Goal: Find contact information: Find contact information

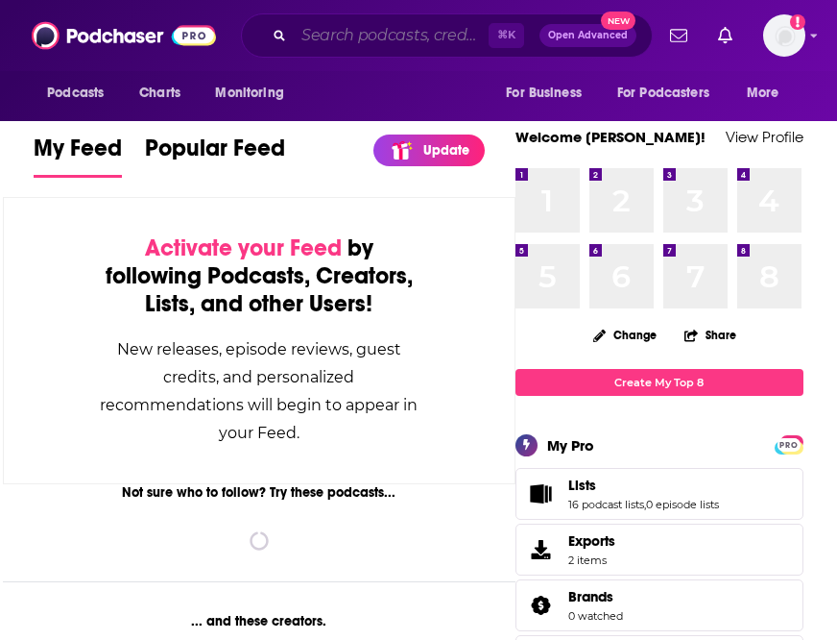
click at [409, 47] on input "Search podcasts, credits, & more..." at bounding box center [391, 35] width 195 height 31
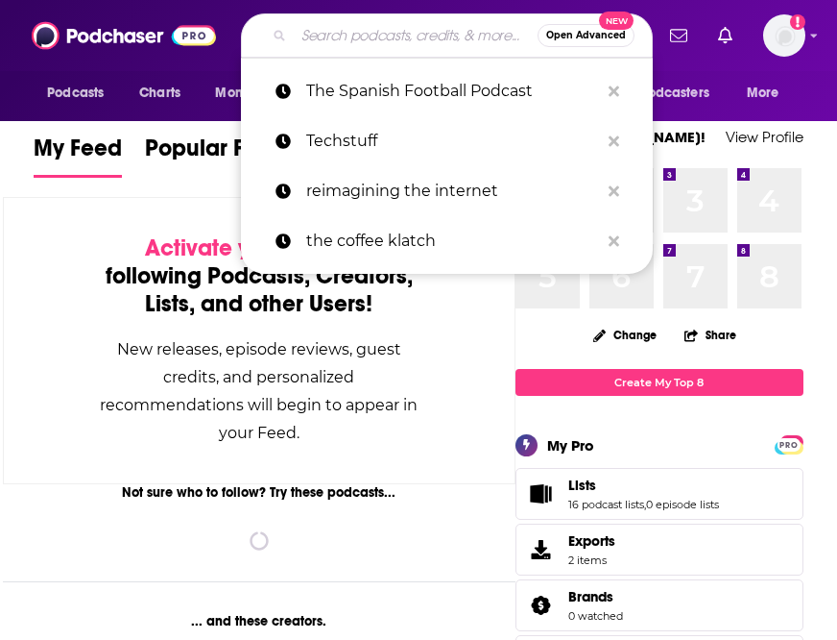
paste input "El diario [PERSON_NAME]"
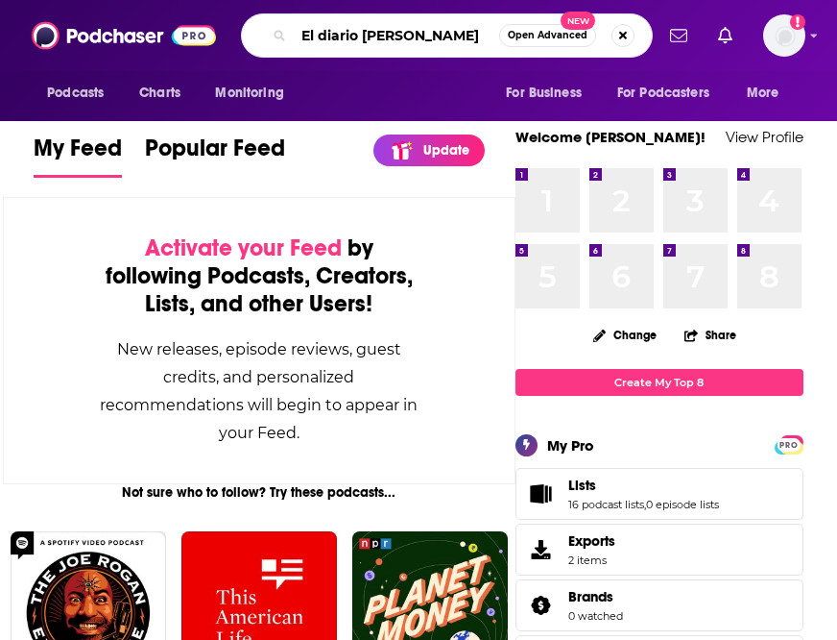
type input "El diario [PERSON_NAME]"
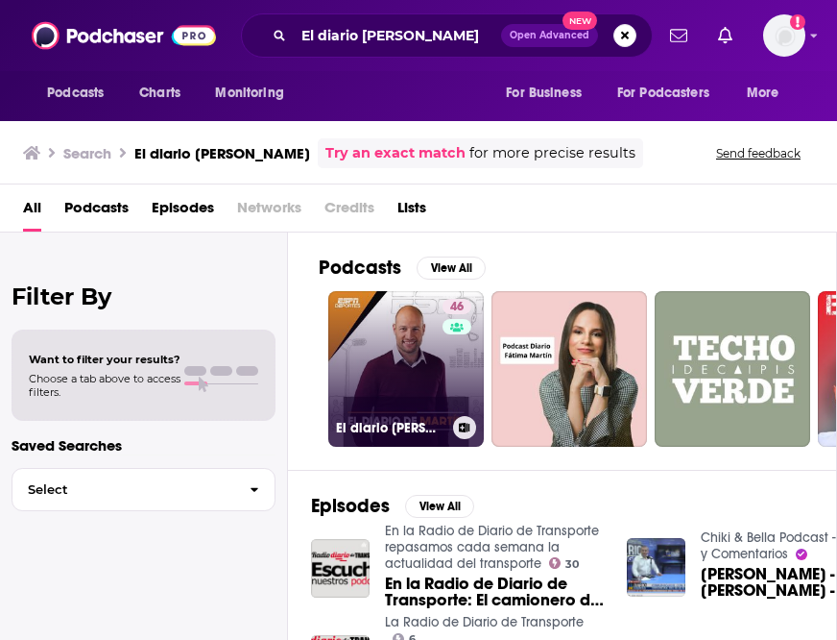
click at [390, 331] on link "46 El diario de Martín" at bounding box center [406, 369] width 156 height 156
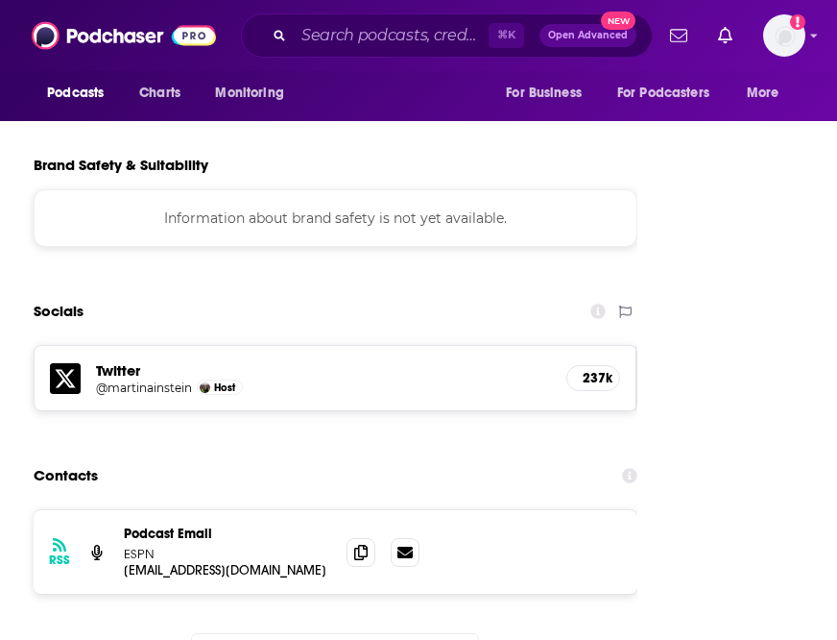
scroll to position [1822, 0]
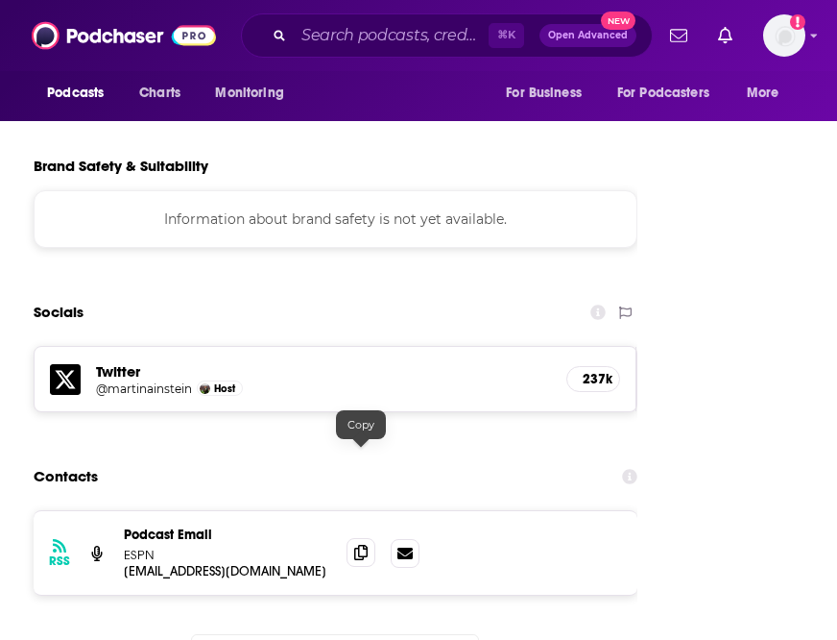
click at [364, 545] on icon at bounding box center [360, 552] width 13 height 15
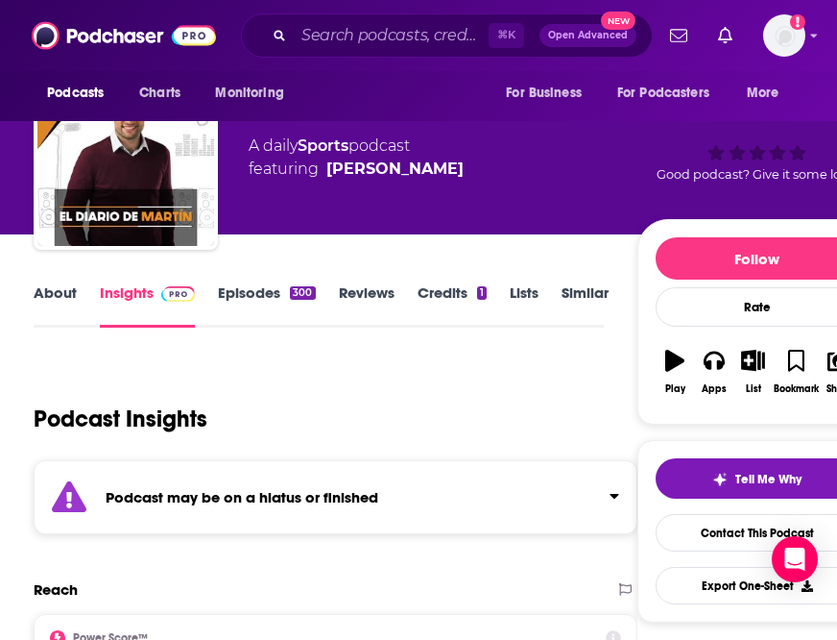
scroll to position [0, 0]
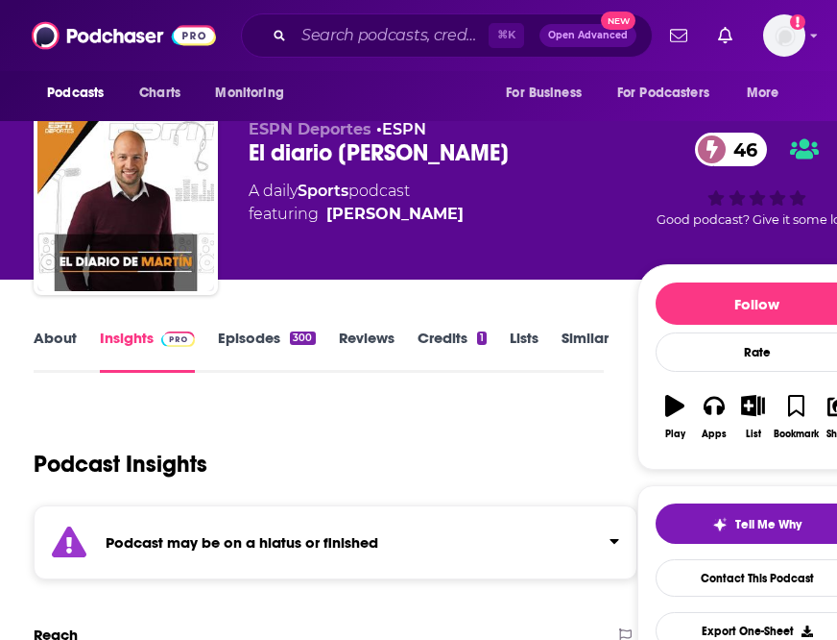
scroll to position [28, 0]
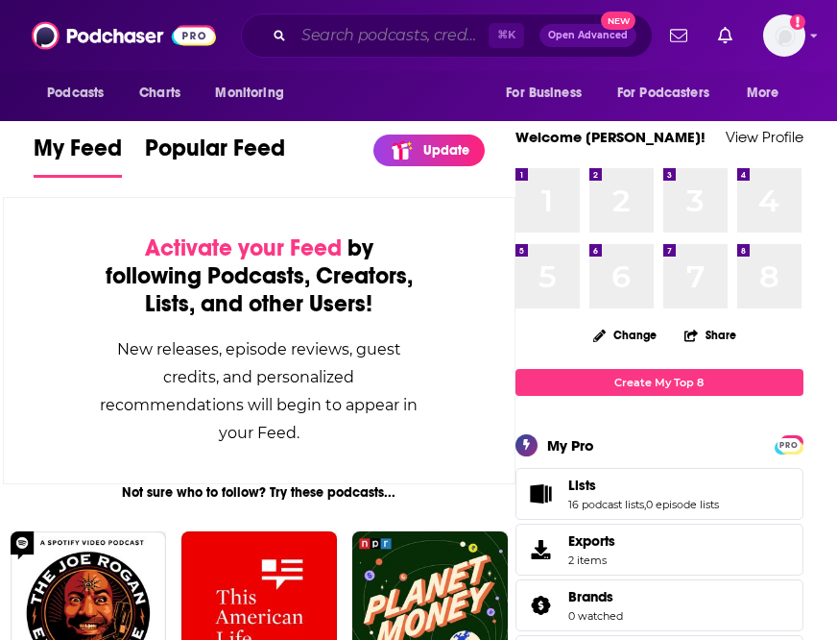
click at [357, 36] on input "Search podcasts, credits, & more..." at bounding box center [391, 35] width 195 height 31
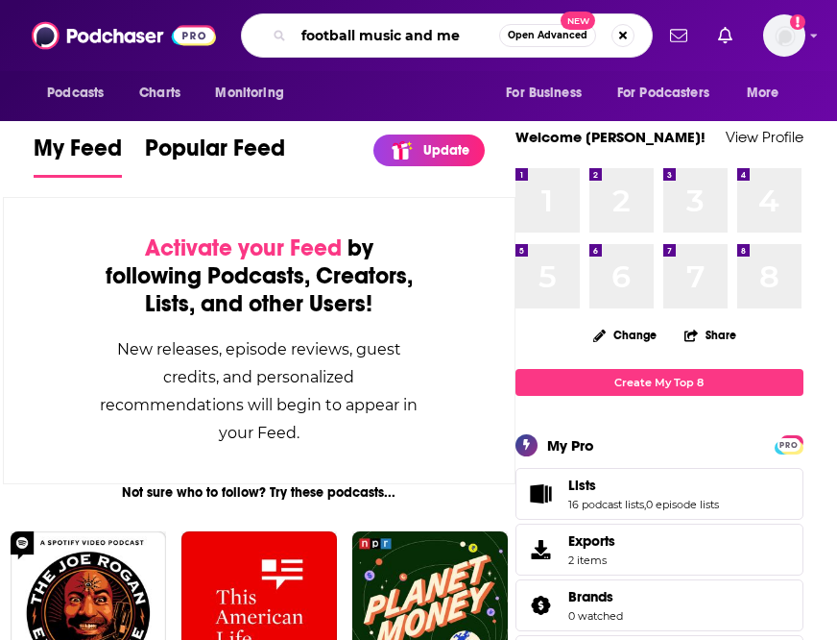
type input "football music and me"
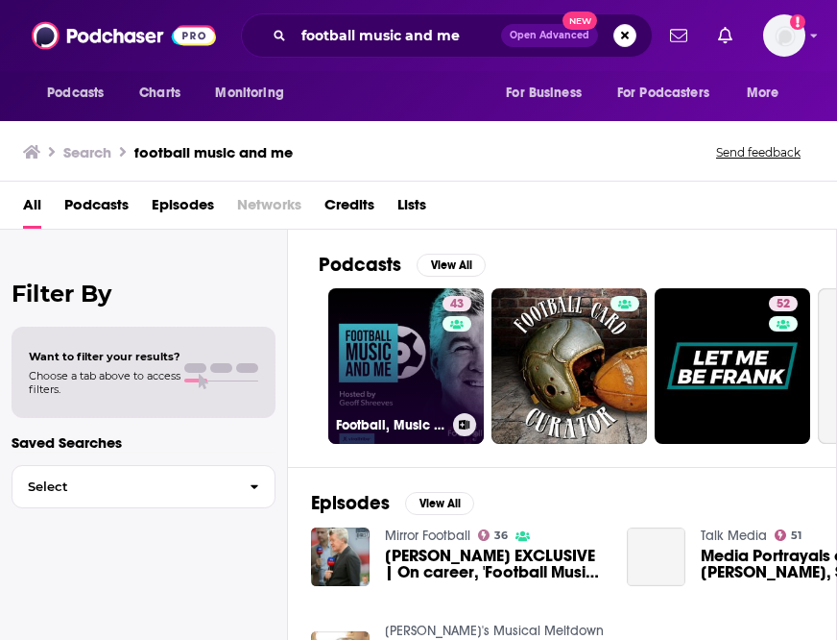
click at [378, 374] on link "43 Football, Music and Me" at bounding box center [406, 366] width 156 height 156
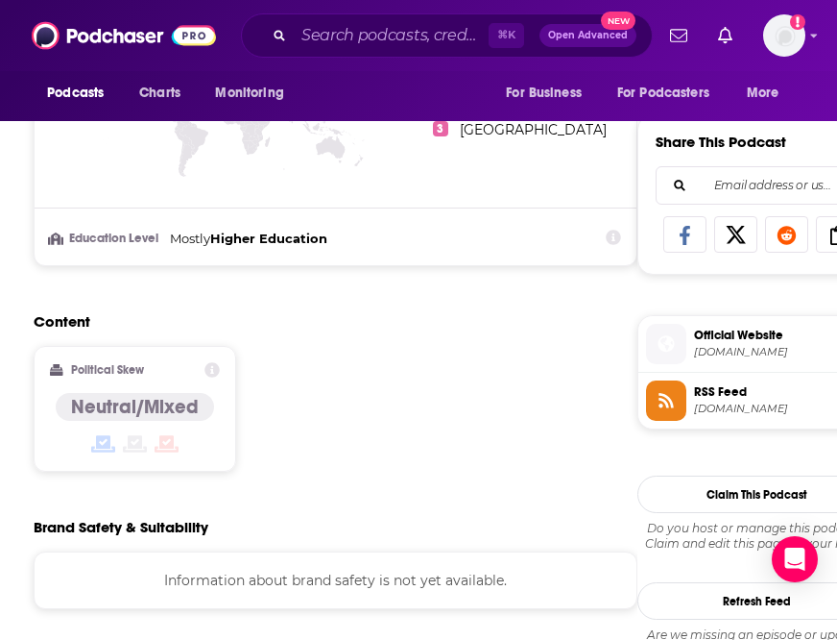
scroll to position [1150, 0]
click at [720, 349] on span "lofootball.co.uk" at bounding box center [781, 353] width 175 height 14
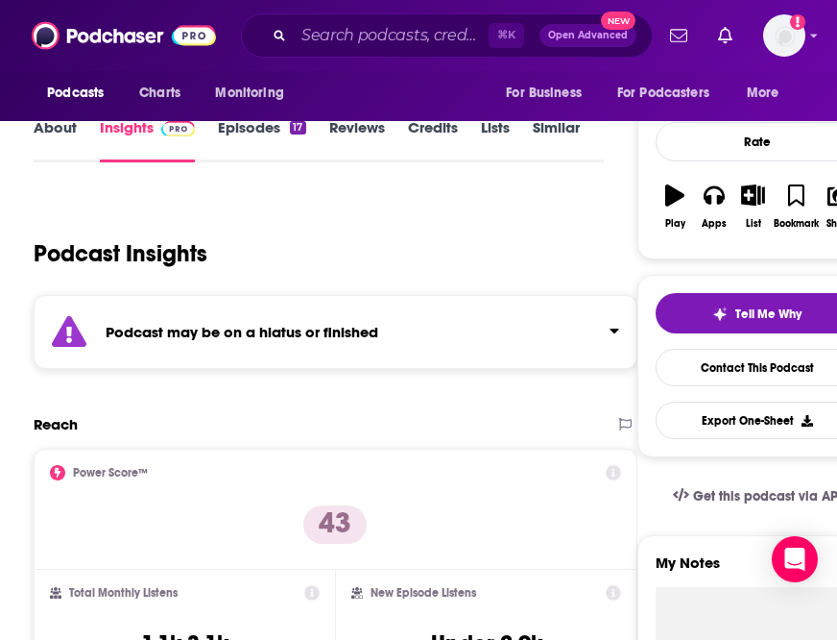
scroll to position [233, 0]
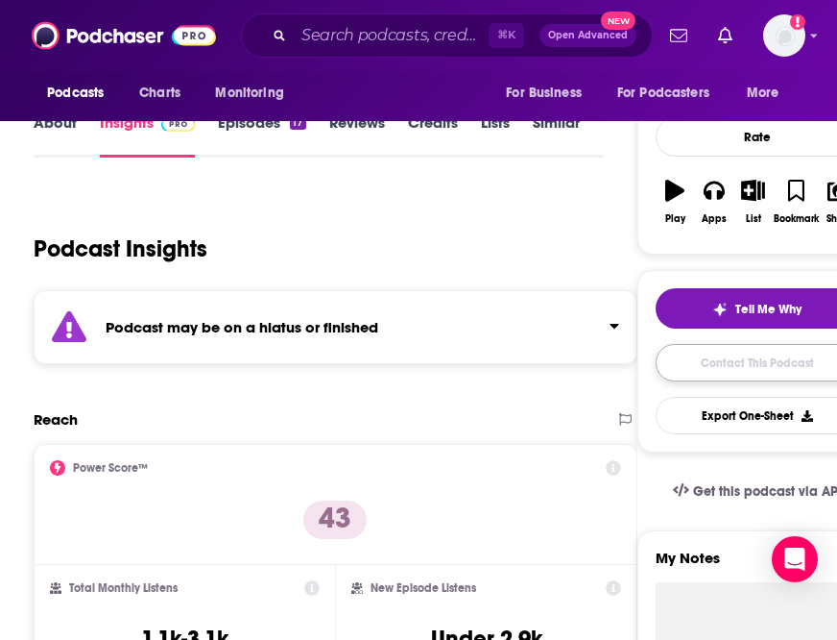
click at [706, 365] on link "Contact This Podcast" at bounding box center [758, 362] width 204 height 37
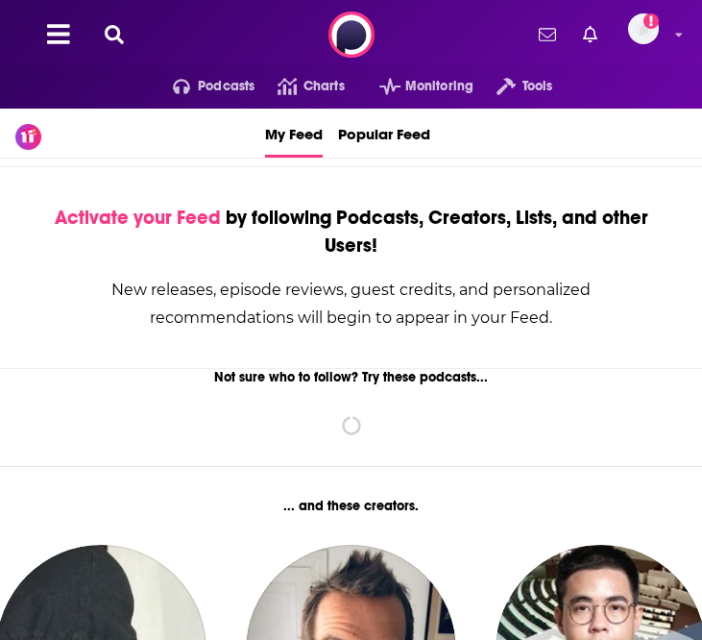
click at [109, 27] on icon at bounding box center [114, 34] width 19 height 19
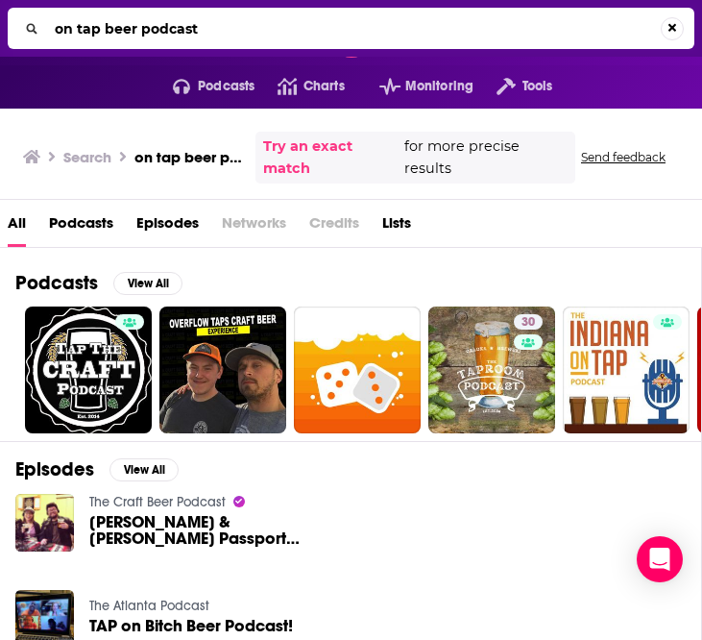
click at [322, 36] on input "on tap beer podcast" at bounding box center [354, 28] width 614 height 31
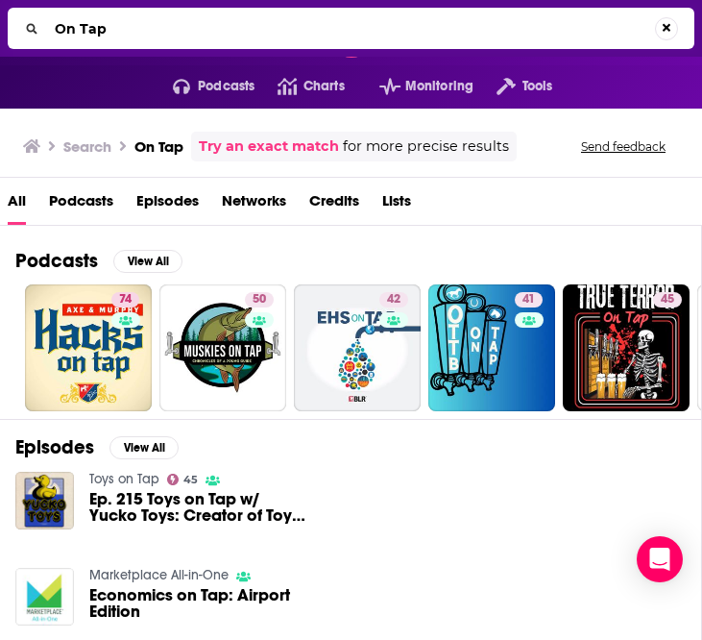
click at [192, 30] on input "On Tap" at bounding box center [351, 28] width 608 height 31
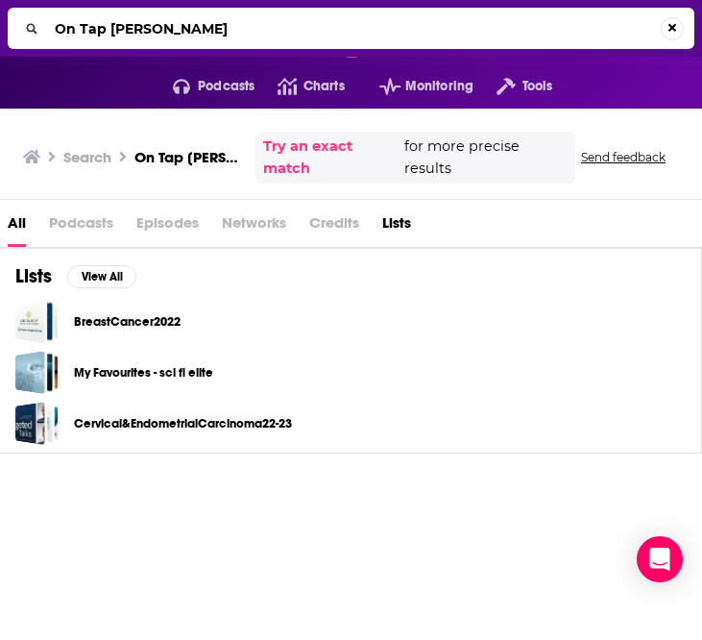
drag, startPoint x: 108, startPoint y: 30, endPoint x: 10, endPoint y: 29, distance: 98.0
click at [10, 29] on div "On Tap [PERSON_NAME]" at bounding box center [351, 28] width 687 height 41
type input "[PERSON_NAME]"
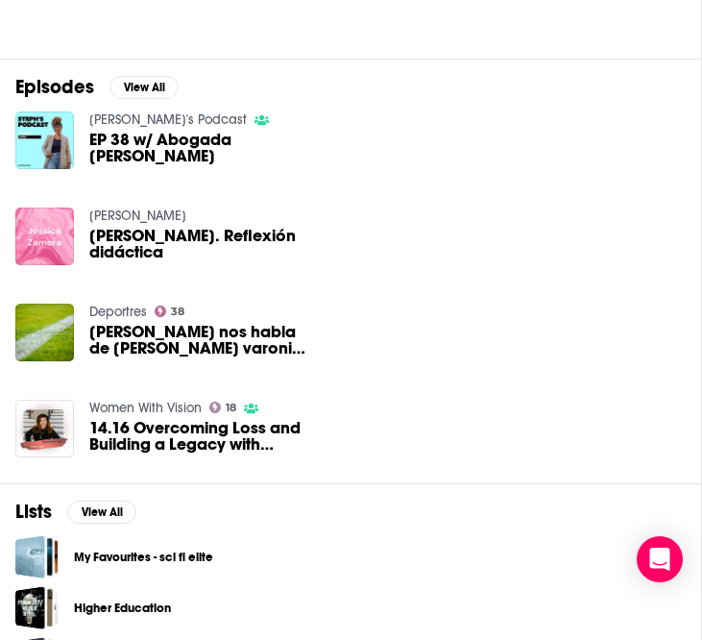
scroll to position [440, 0]
